Goal: Communication & Community: Answer question/provide support

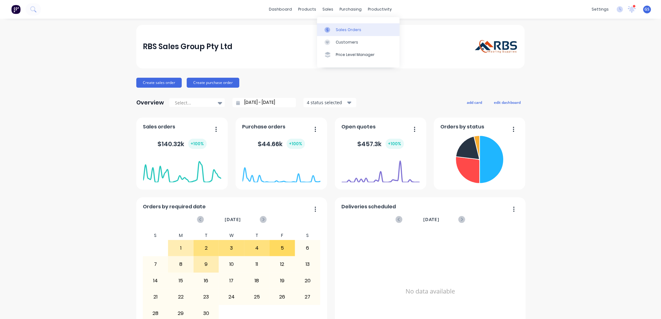
click at [341, 29] on div "Sales Orders" at bounding box center [349, 30] width 26 height 6
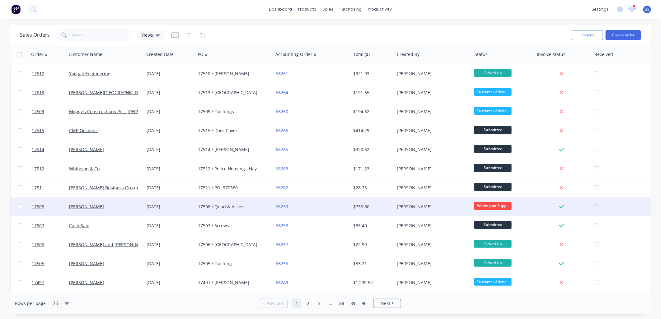
click at [207, 205] on div "17508 / Quad & Access" at bounding box center [232, 207] width 69 height 6
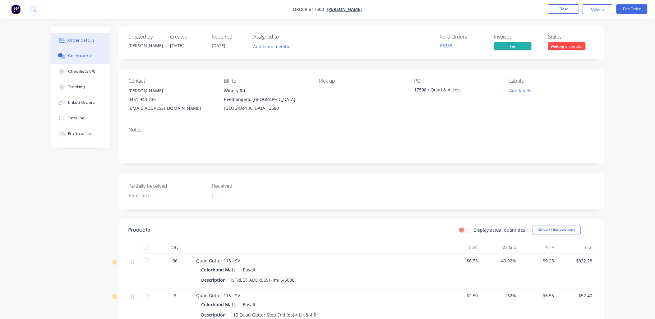
click at [78, 58] on div "Collaborate" at bounding box center [80, 56] width 25 height 6
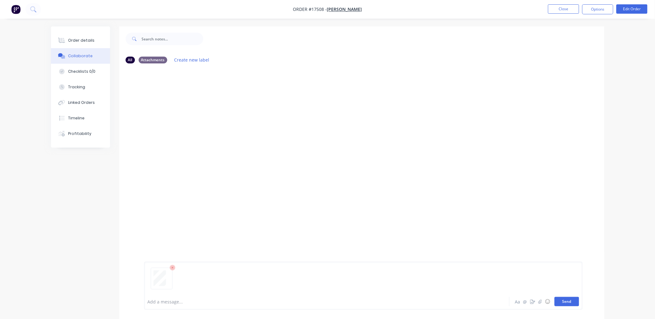
click at [568, 302] on button "Send" at bounding box center [567, 301] width 25 height 9
drag, startPoint x: 85, startPoint y: 38, endPoint x: 104, endPoint y: 32, distance: 20.0
click at [85, 38] on div "Order details" at bounding box center [81, 41] width 26 height 6
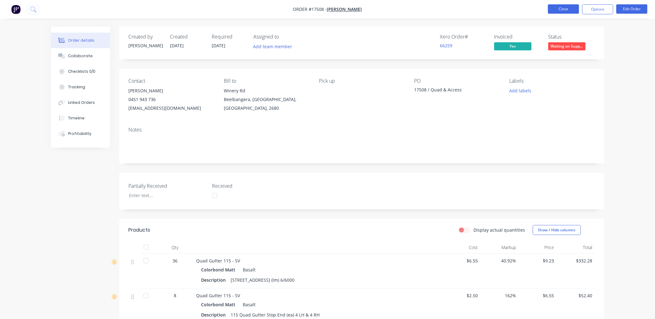
click at [574, 10] on button "Close" at bounding box center [563, 8] width 31 height 9
